Goal: Information Seeking & Learning: Learn about a topic

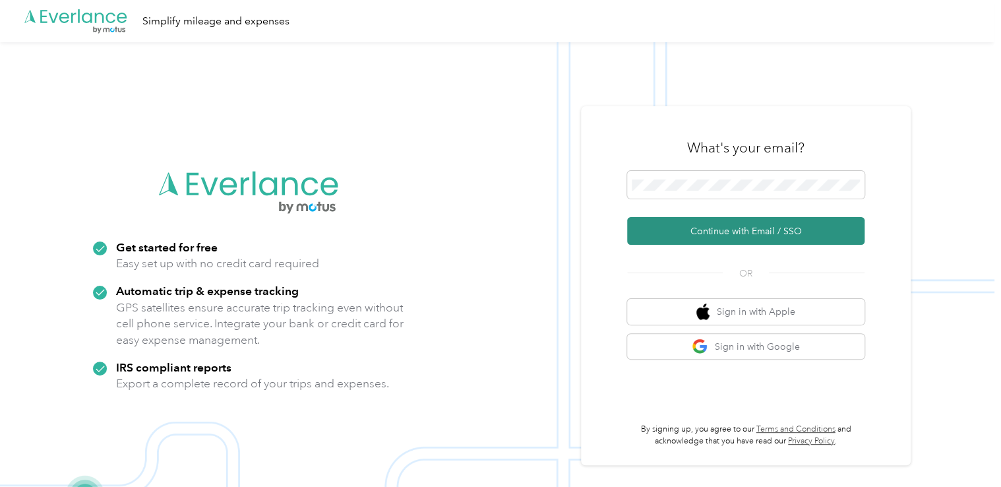
click at [736, 227] on button "Continue with Email / SSO" at bounding box center [745, 231] width 237 height 28
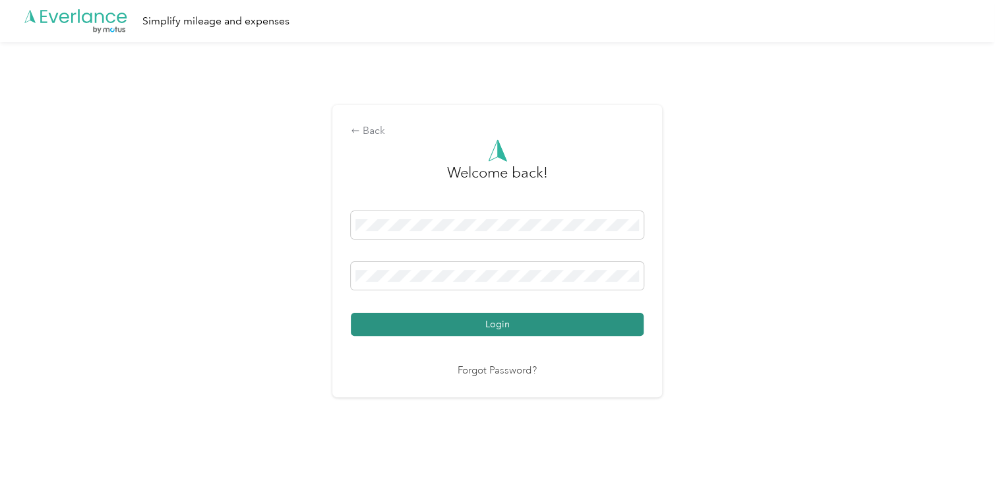
click at [496, 321] on button "Login" at bounding box center [497, 324] width 293 height 23
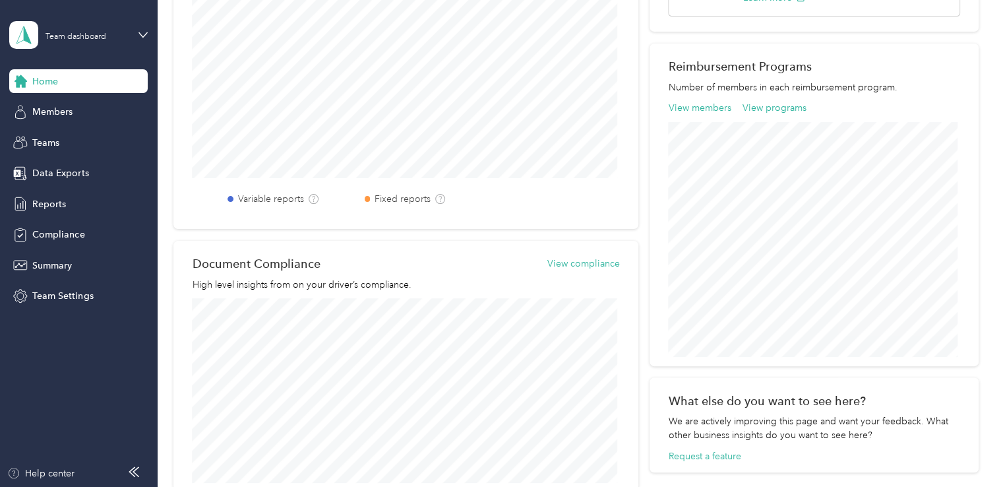
scroll to position [416, 0]
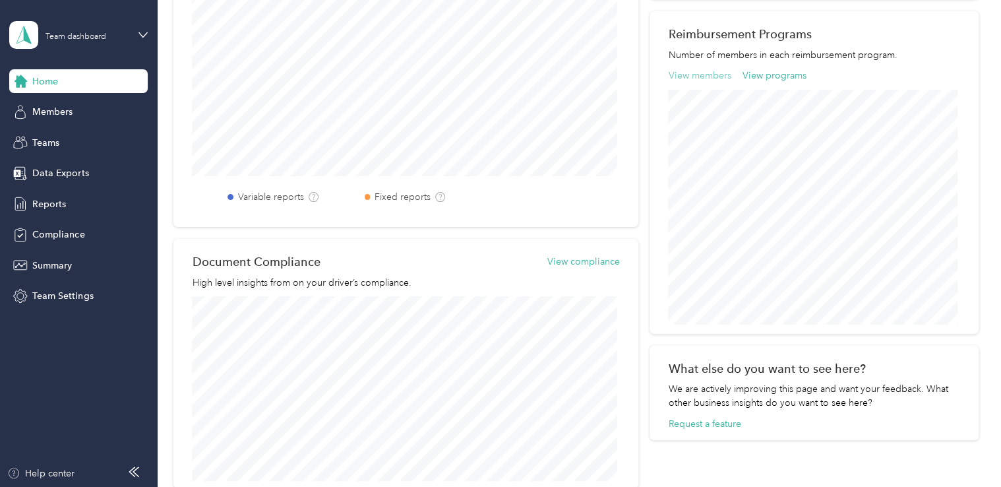
click at [696, 78] on button "View members" at bounding box center [699, 76] width 63 height 14
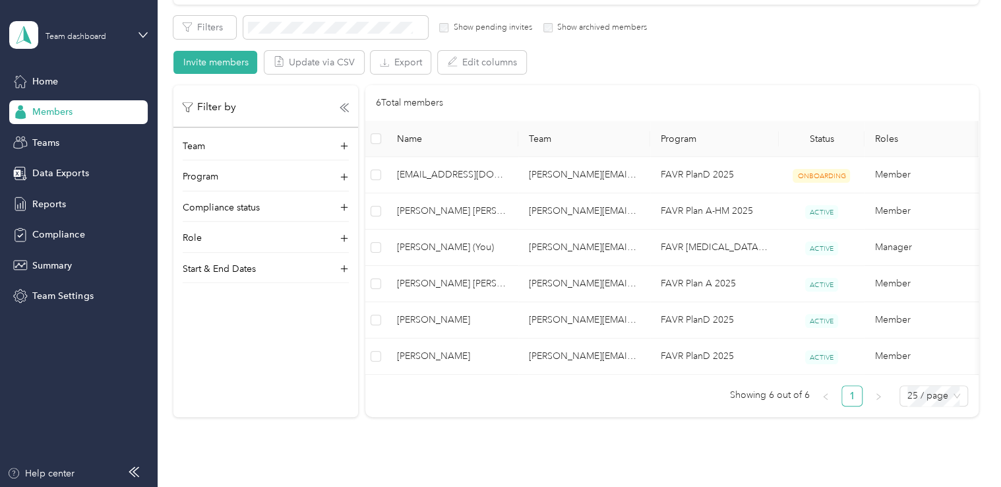
scroll to position [231, 0]
click at [196, 172] on p "Program" at bounding box center [201, 175] width 36 height 14
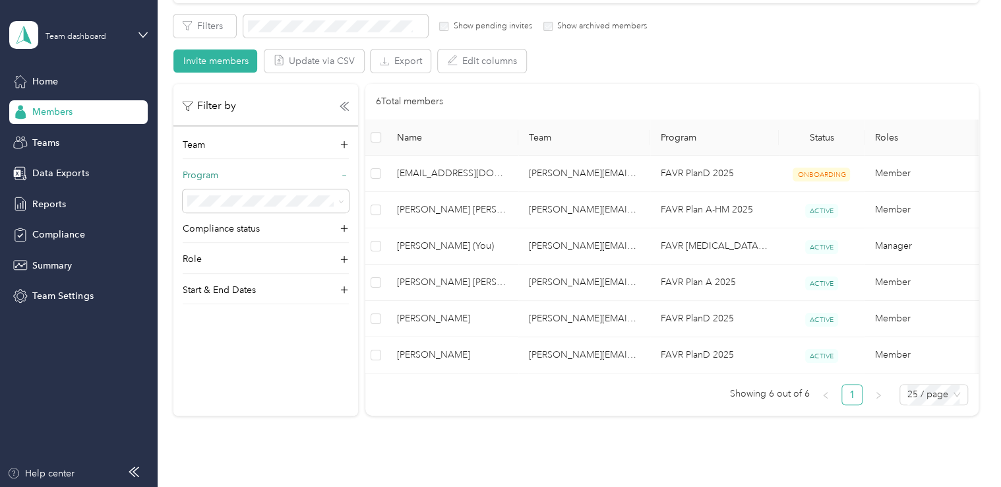
click at [346, 172] on icon at bounding box center [344, 175] width 9 height 9
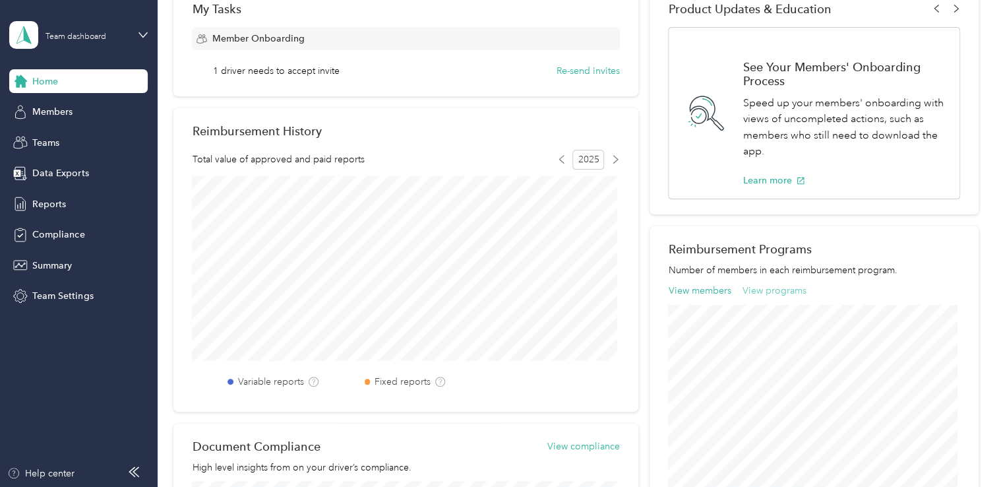
click at [769, 289] on button "View programs" at bounding box center [774, 291] width 64 height 14
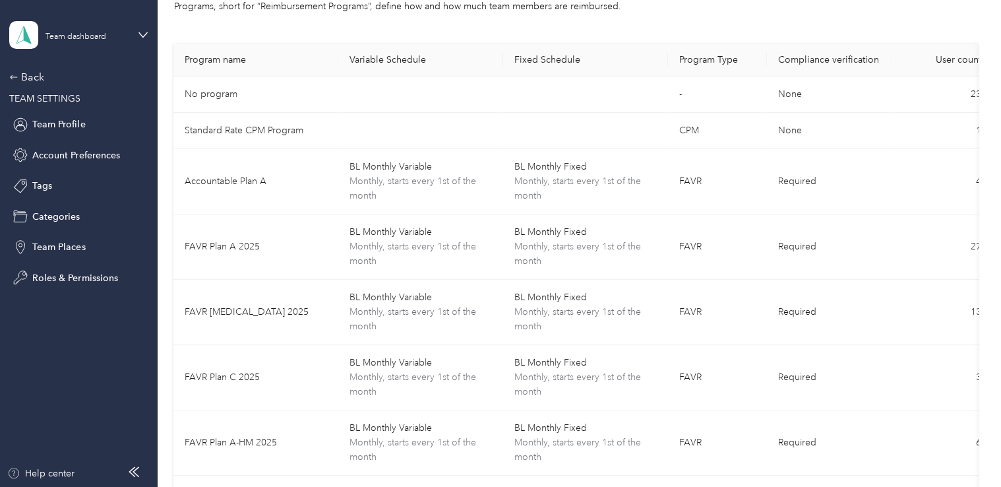
scroll to position [75, 0]
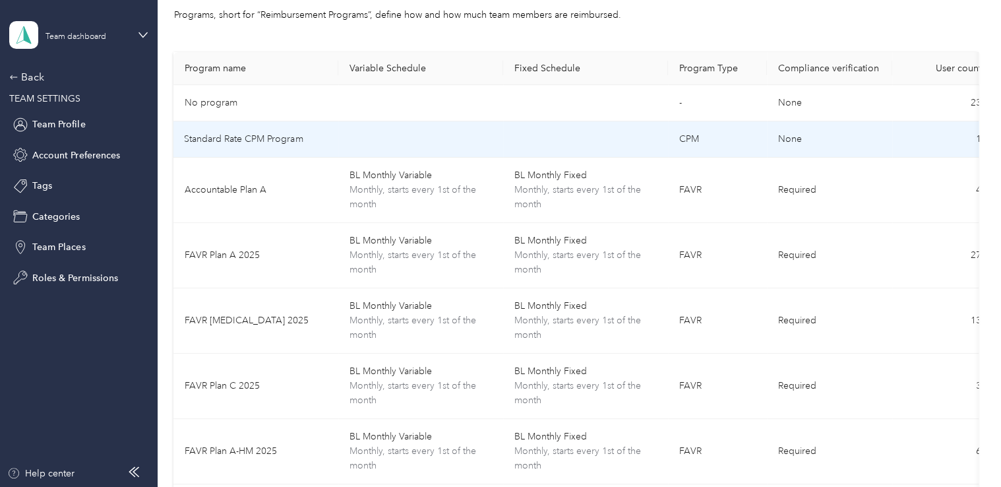
click at [319, 140] on td "Standard Rate CPM Program" at bounding box center [255, 139] width 165 height 36
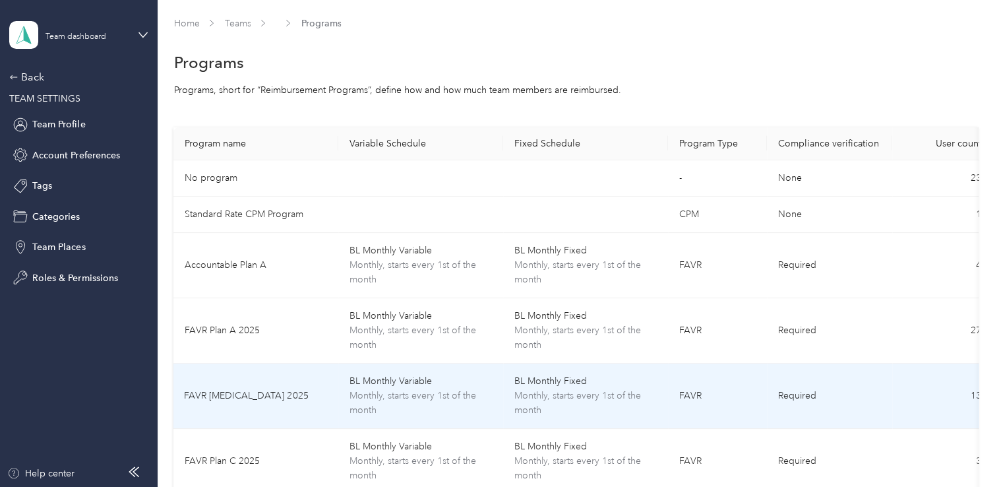
click at [413, 392] on span "Monthly, starts every 1st of the month" at bounding box center [421, 402] width 144 height 29
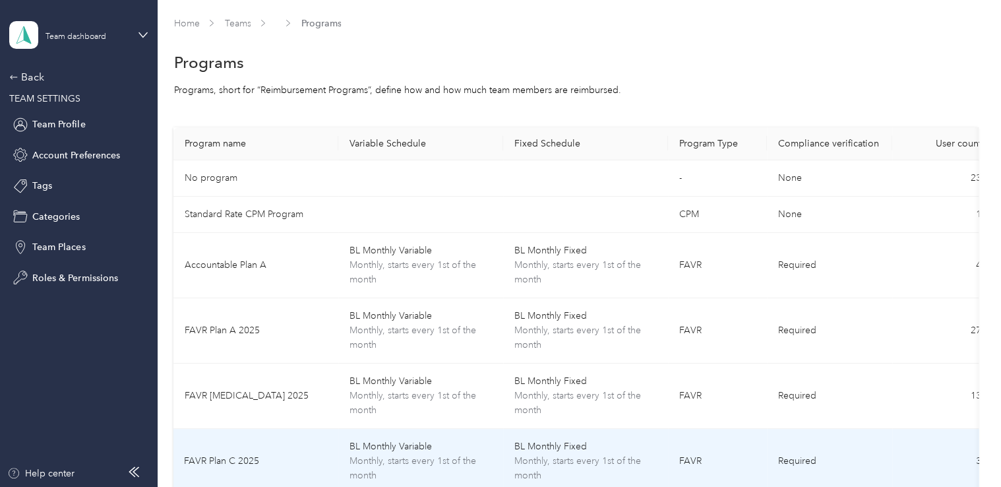
click at [361, 455] on span "Monthly, starts every 1st of the month" at bounding box center [421, 468] width 144 height 29
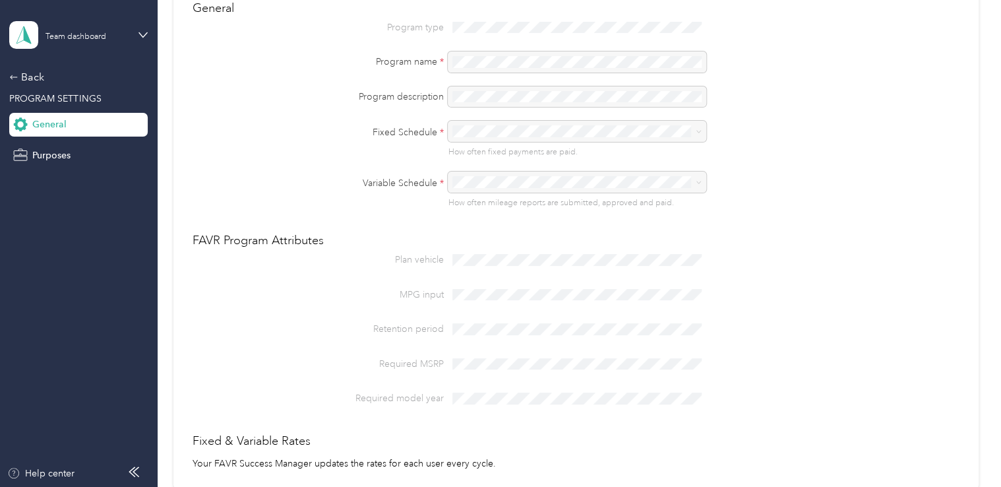
scroll to position [117, 0]
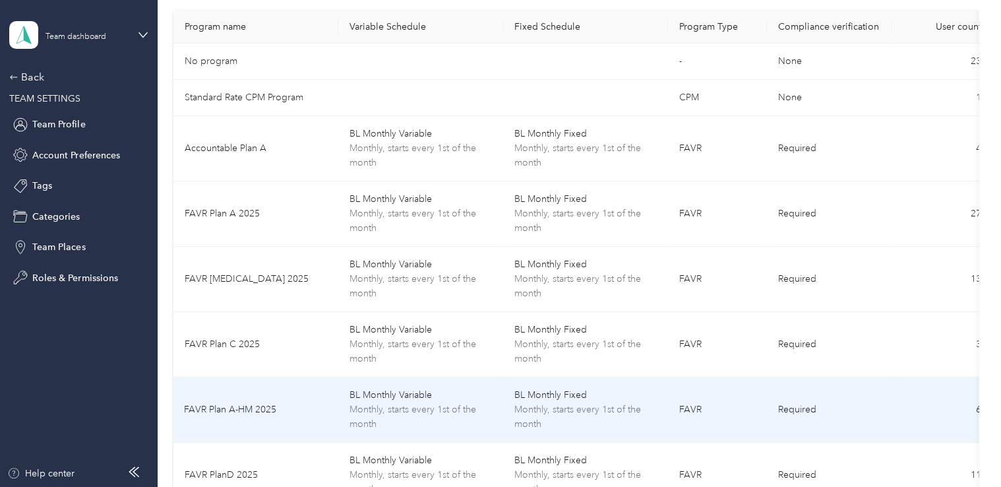
click at [343, 412] on td "BL Monthly Variable Monthly, starts every 1st of the month" at bounding box center [420, 409] width 165 height 65
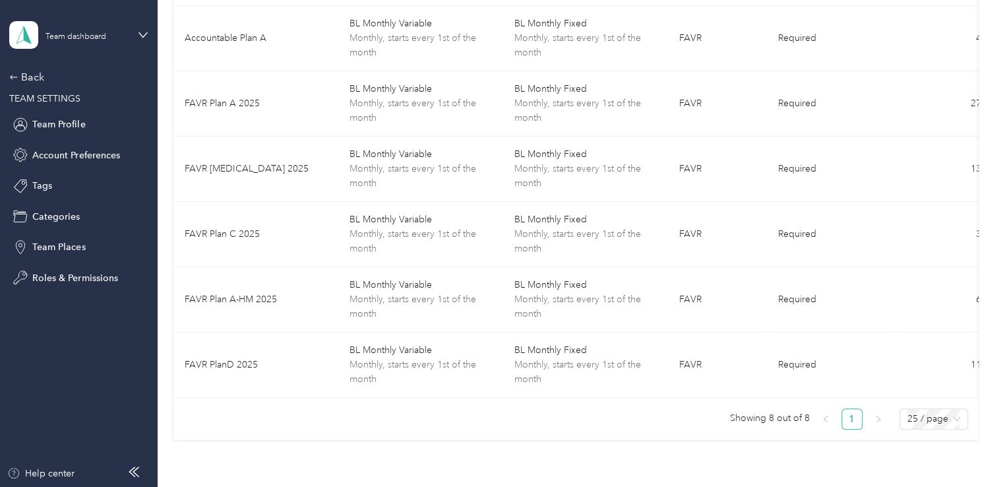
scroll to position [229, 0]
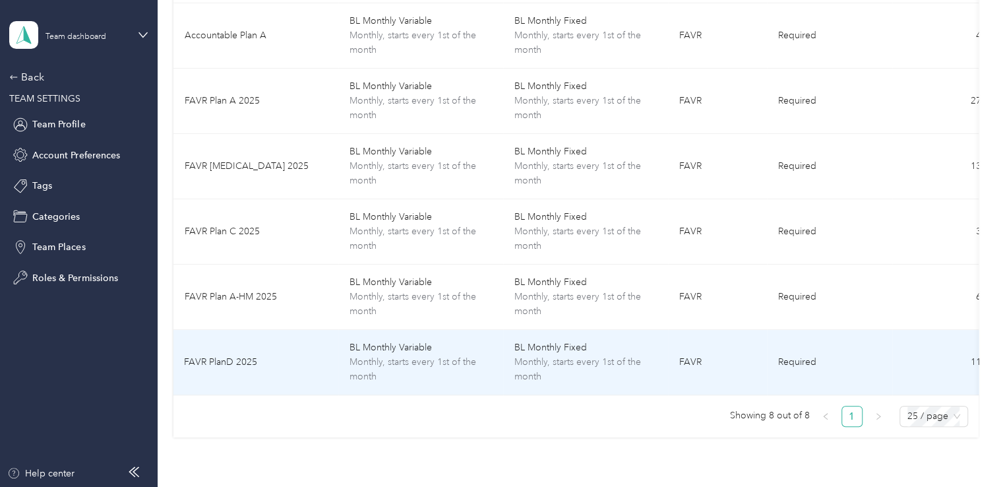
click at [452, 368] on span "Monthly, starts every 1st of the month" at bounding box center [421, 369] width 144 height 29
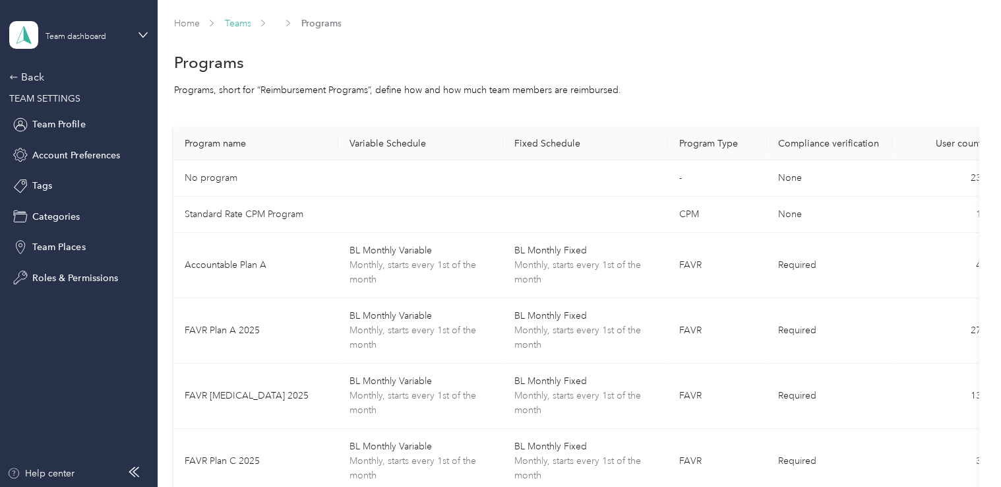
click at [243, 23] on link "Teams" at bounding box center [237, 23] width 26 height 11
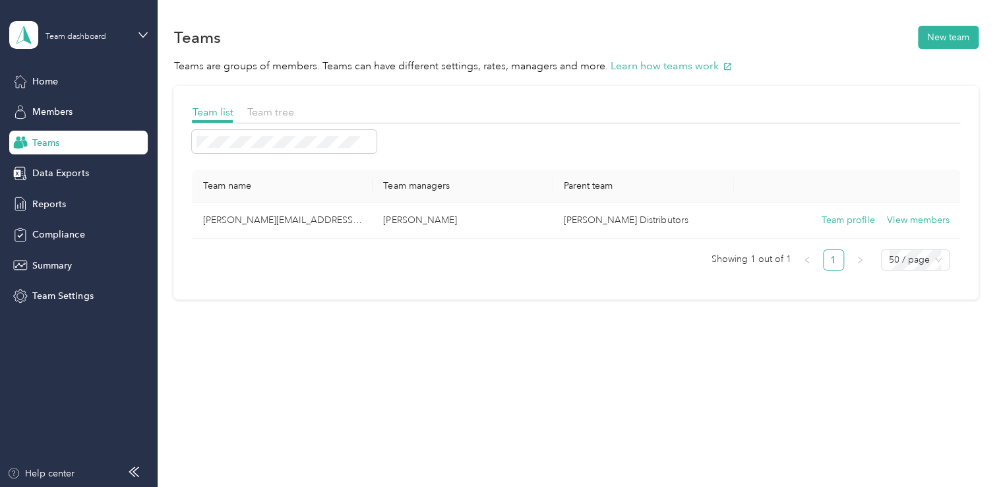
click at [243, 23] on div "Teams New team" at bounding box center [575, 37] width 804 height 28
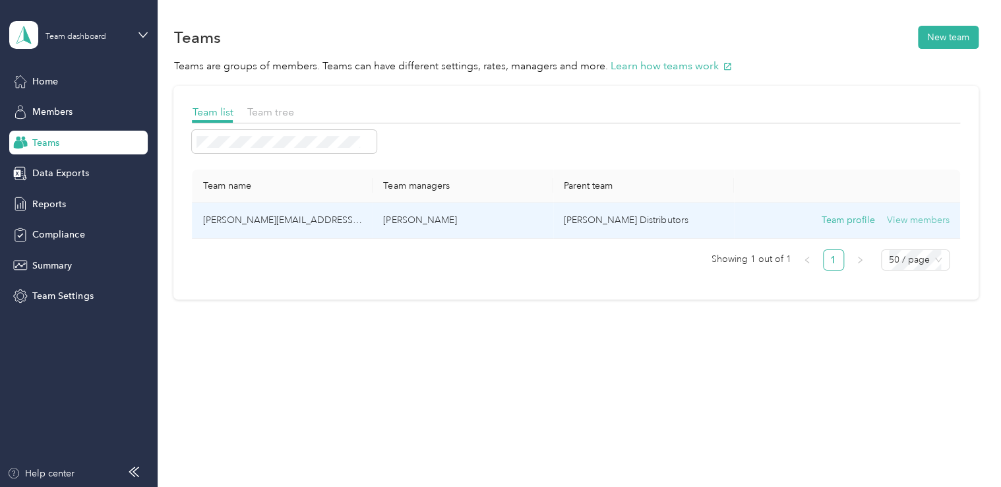
click at [914, 221] on button "View members" at bounding box center [918, 220] width 63 height 15
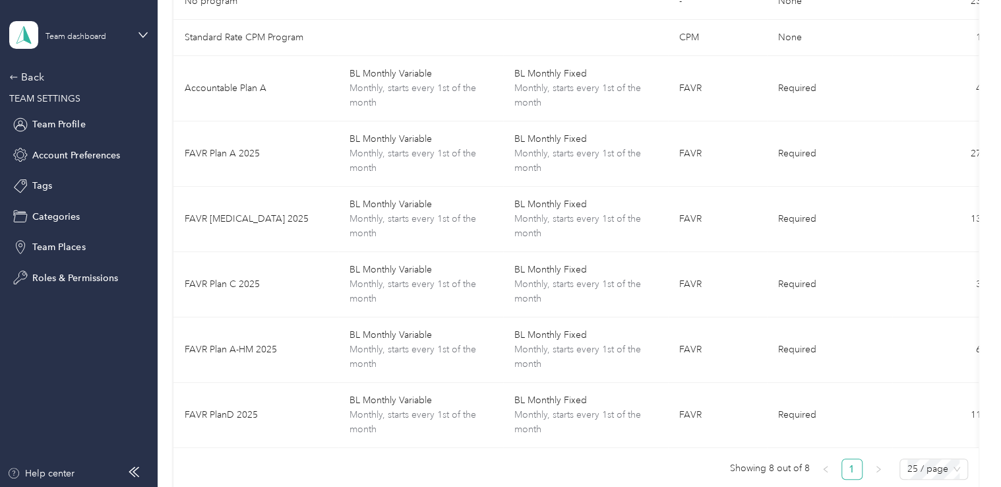
scroll to position [175, 0]
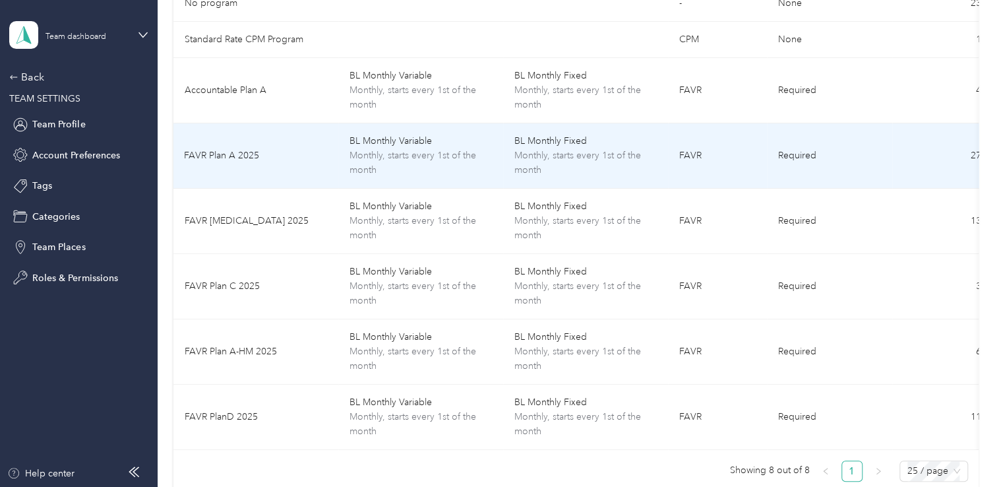
click at [316, 147] on td "FAVR Plan A 2025" at bounding box center [255, 155] width 165 height 65
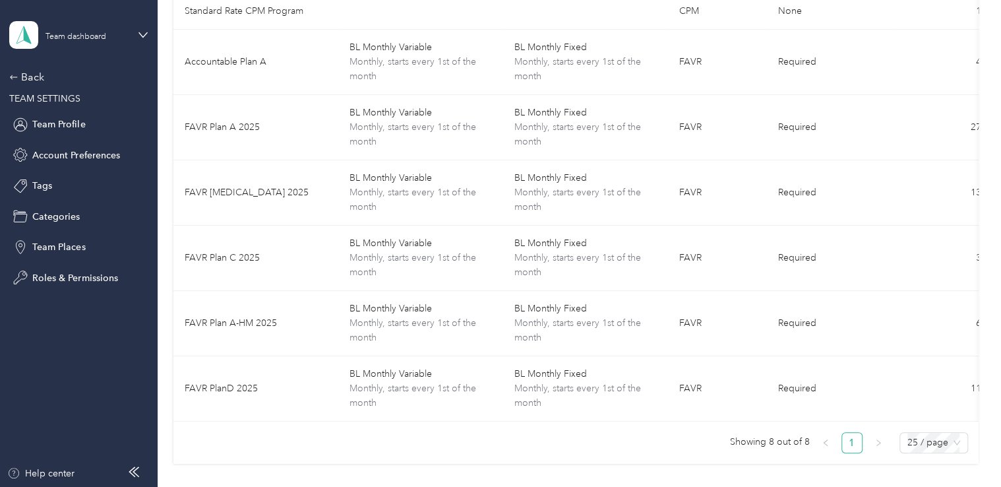
scroll to position [206, 0]
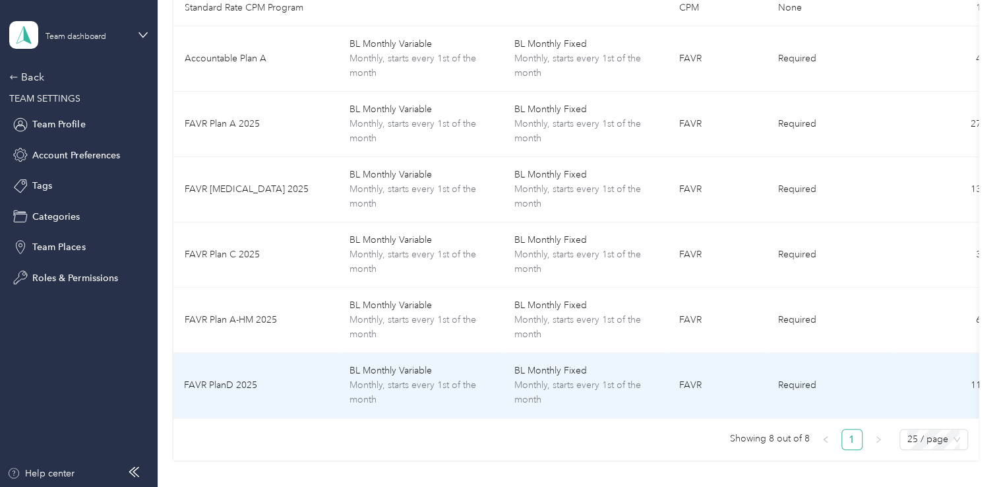
click at [385, 386] on span "Monthly, starts every 1st of the month" at bounding box center [421, 392] width 144 height 29
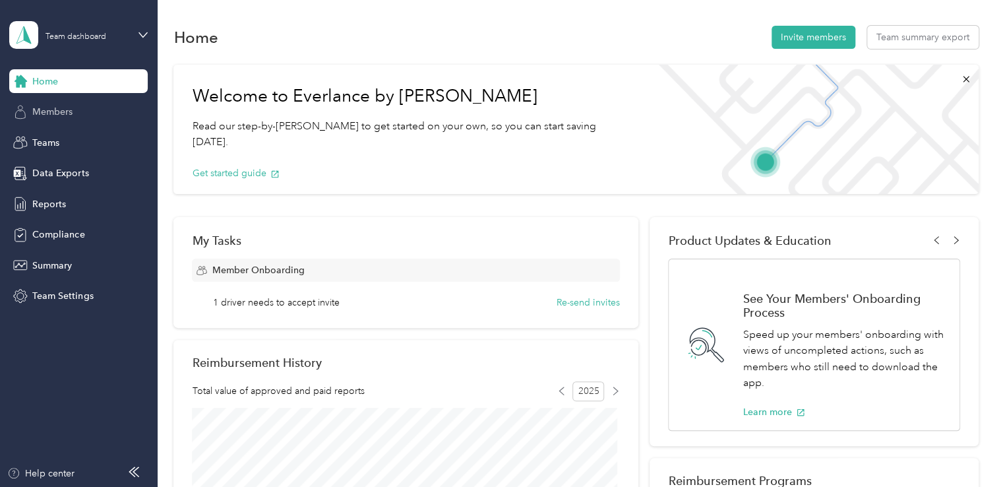
click at [49, 111] on span "Members" at bounding box center [52, 112] width 40 height 14
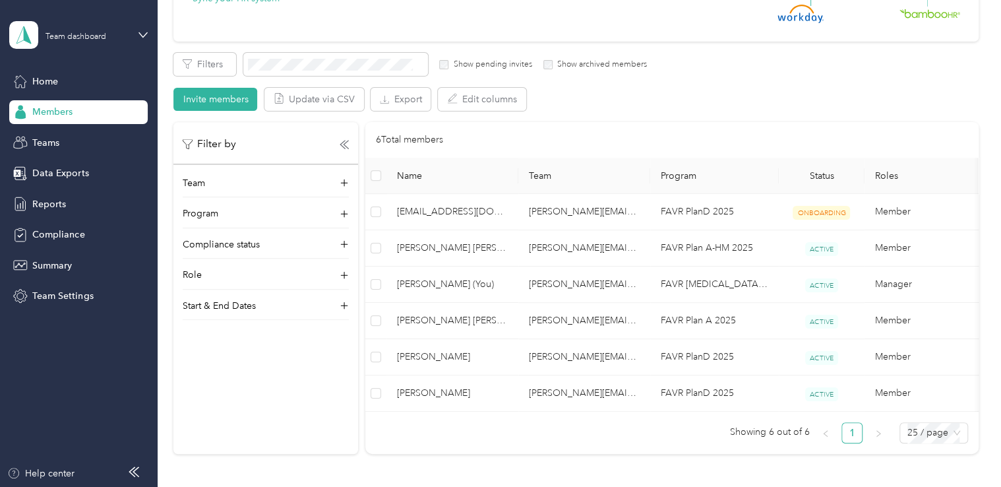
scroll to position [206, 0]
